Goal: Transaction & Acquisition: Subscribe to service/newsletter

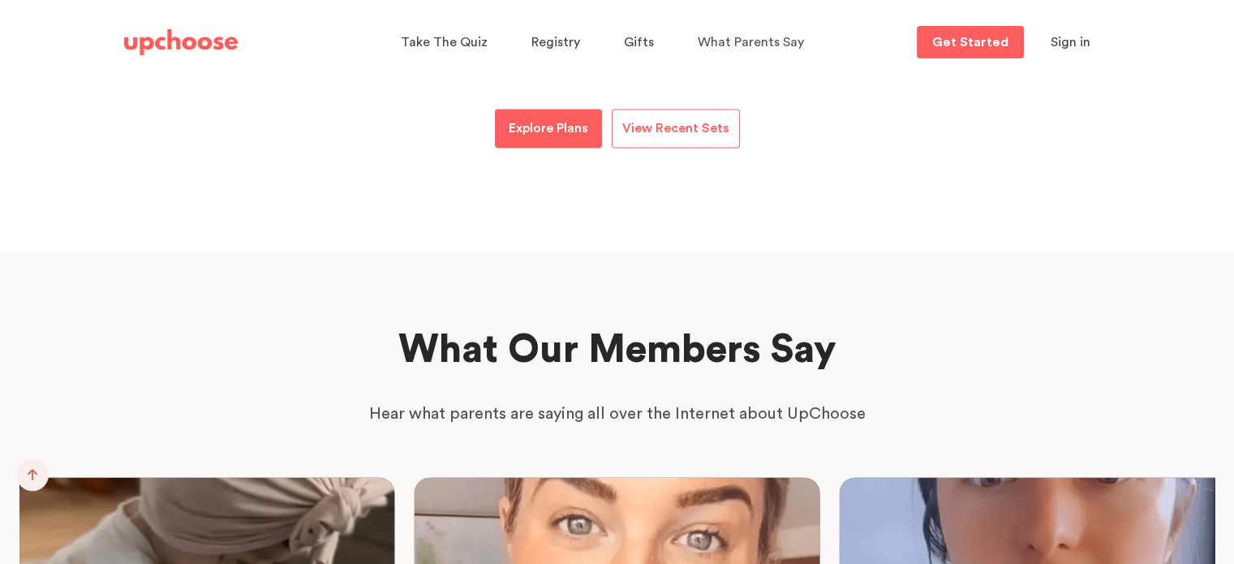
scroll to position [2397, 0]
click at [691, 131] on span "View Recent Sets" at bounding box center [676, 127] width 107 height 13
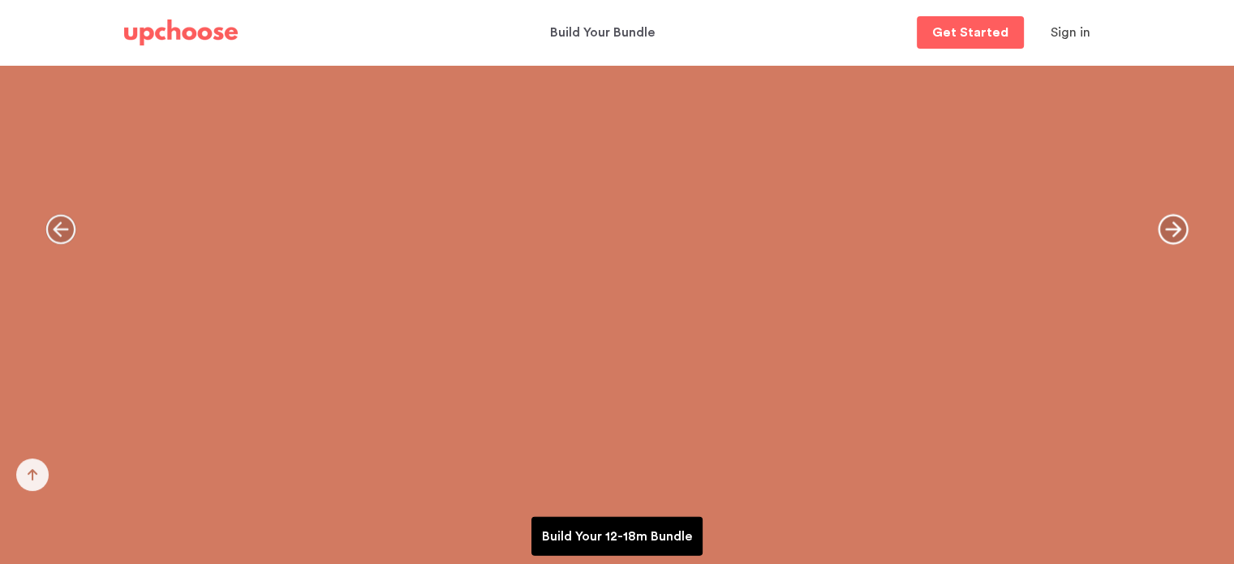
scroll to position [3501, 0]
